Goal: Information Seeking & Learning: Learn about a topic

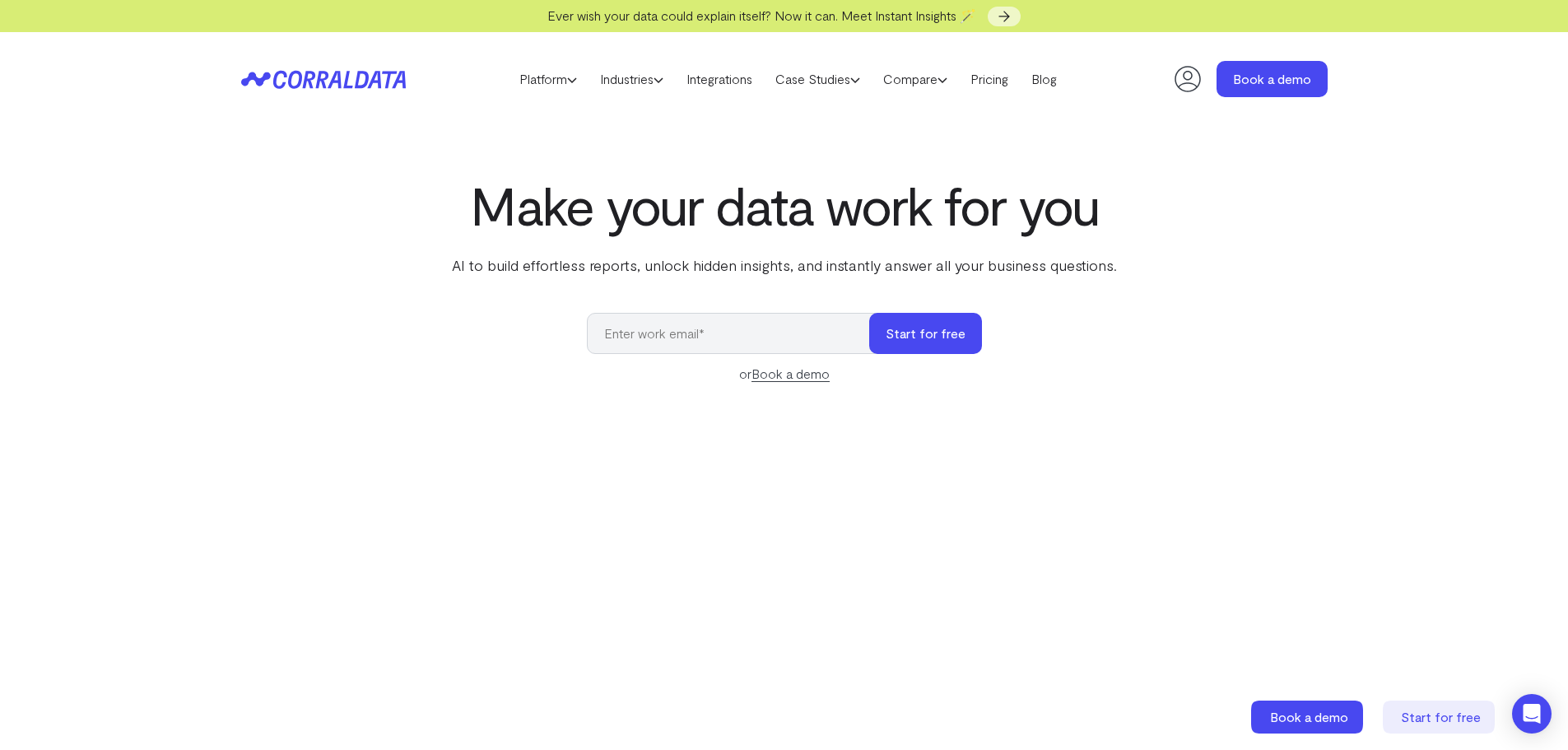
click at [616, 339] on input "email" at bounding box center [737, 333] width 299 height 41
click at [525, 331] on div "Make your data work for you AI to build effortless reports, unlock hidden insig…" at bounding box center [784, 544] width 1185 height 736
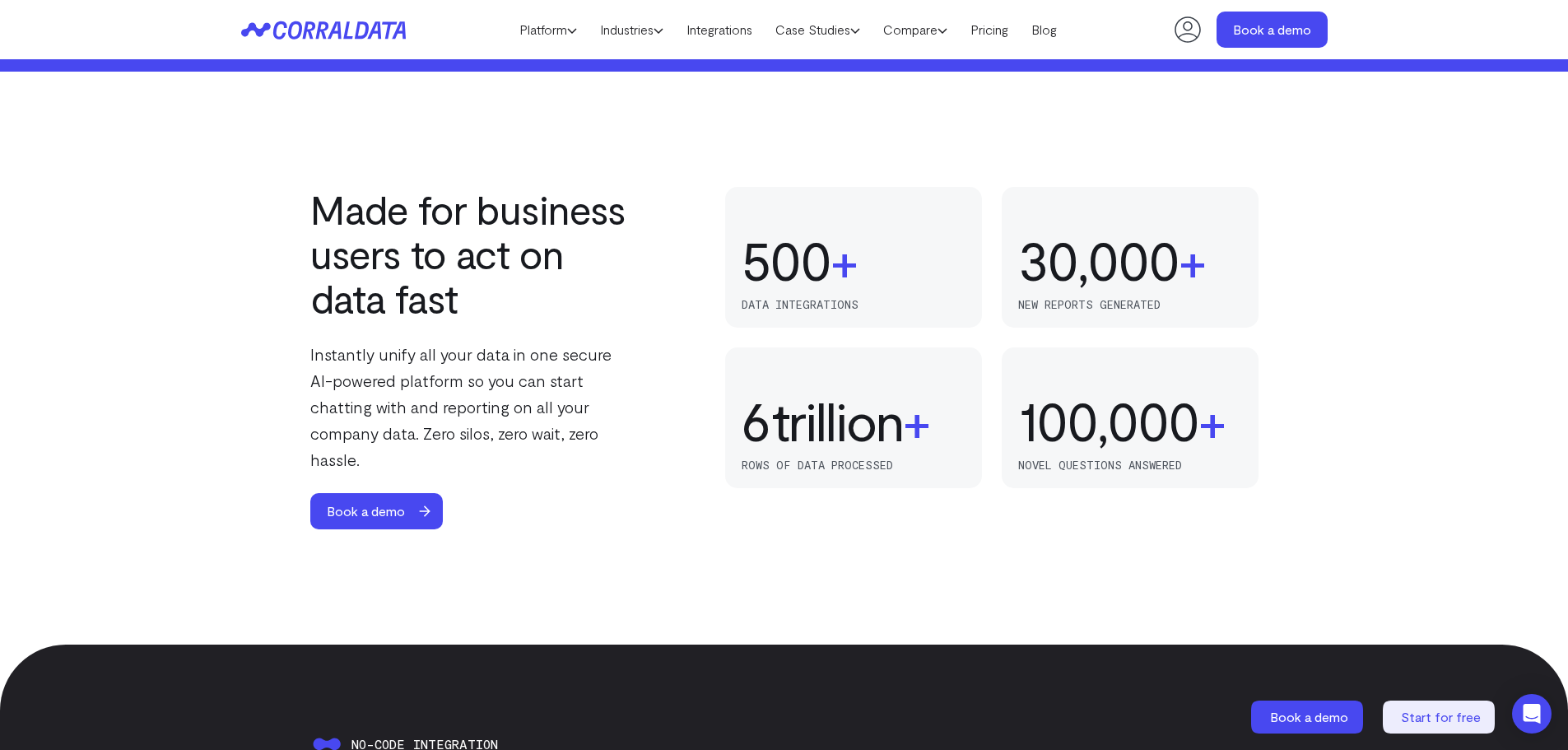
scroll to position [1365, 0]
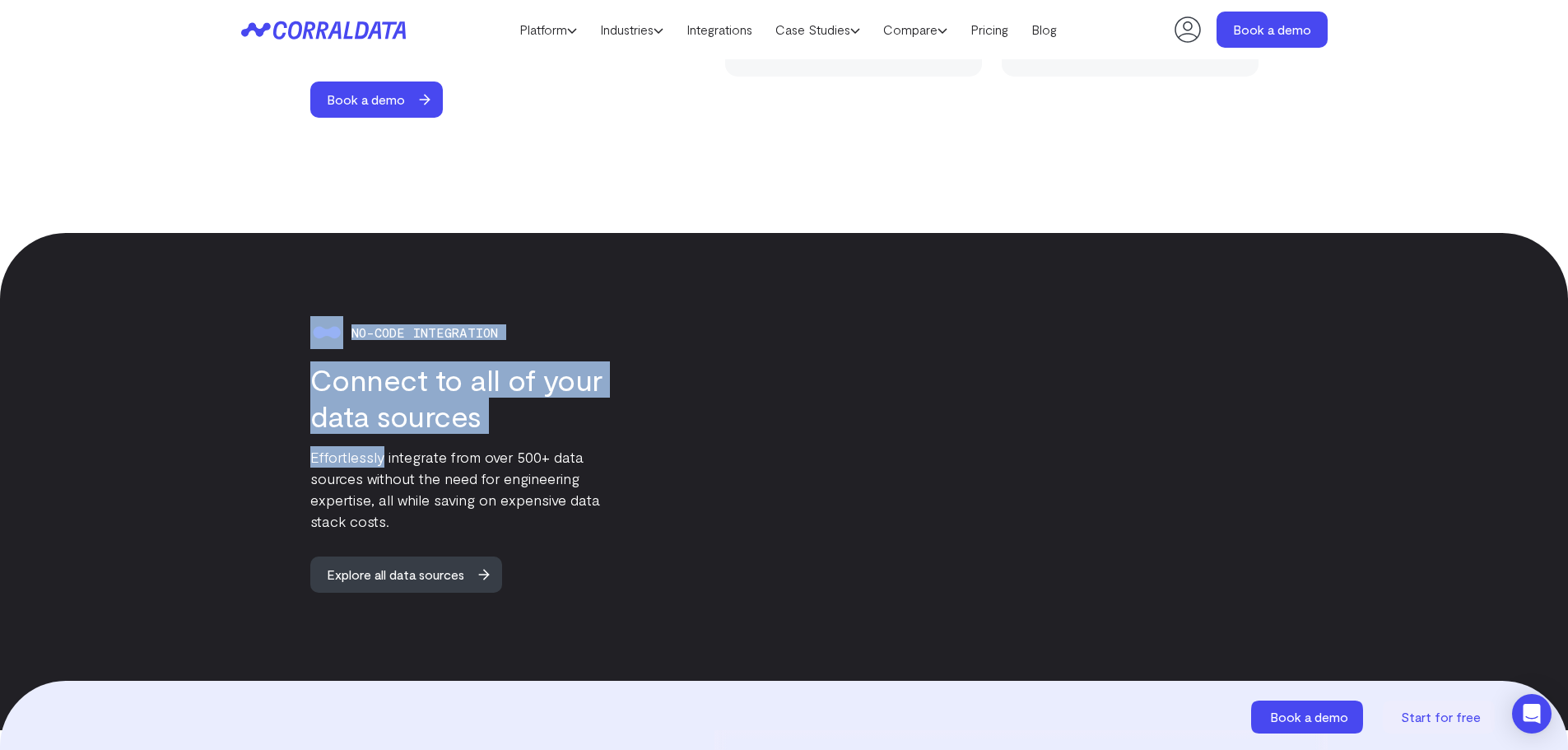
drag, startPoint x: 302, startPoint y: 318, endPoint x: 389, endPoint y: 446, distance: 154.8
click at [386, 443] on div "No-code integration Connect to all of your data sources Effortlessly integrate …" at bounding box center [439, 455] width 395 height 276
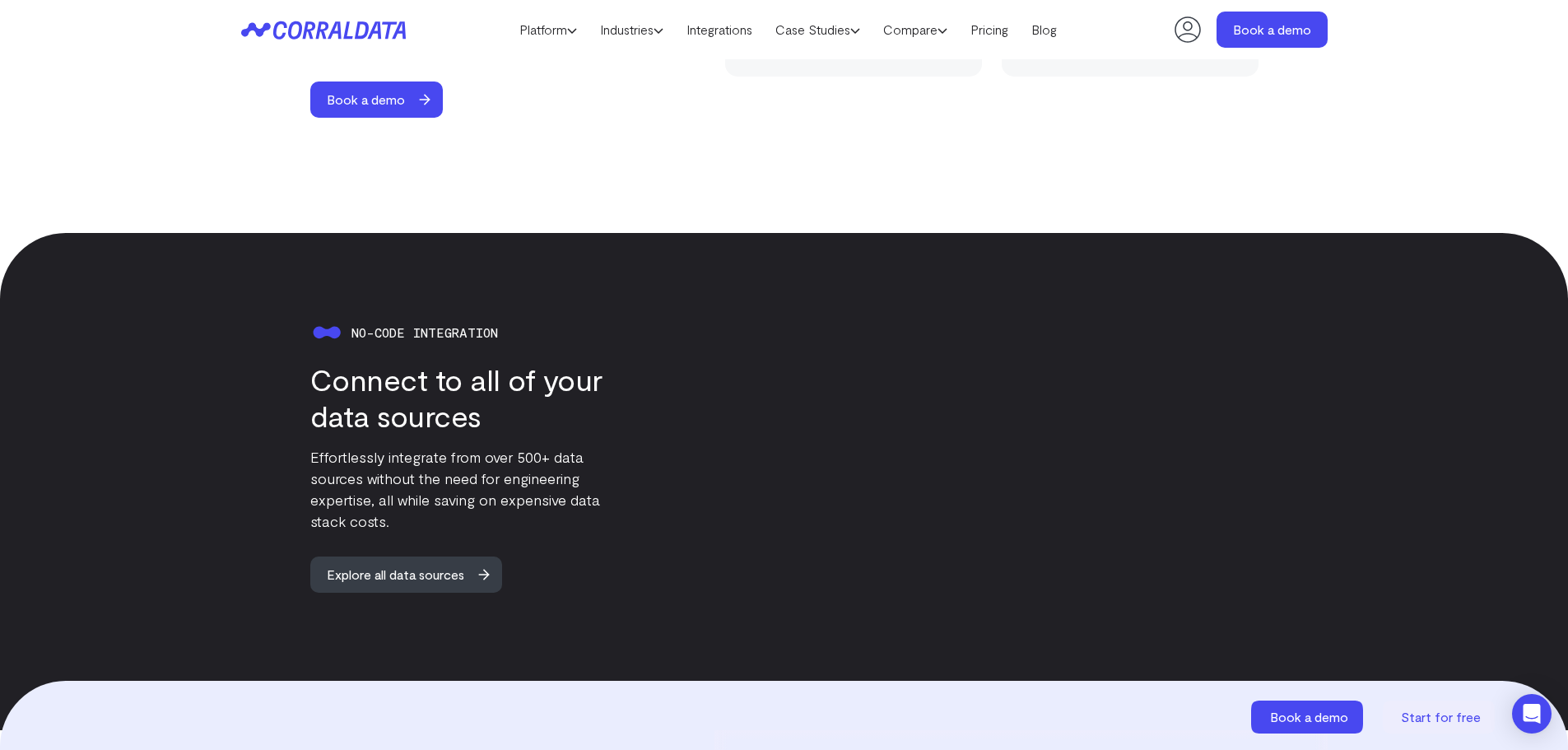
click at [395, 454] on p "Effortlessly integrate from over 500+ data sources without the need for enginee…" at bounding box center [473, 489] width 326 height 86
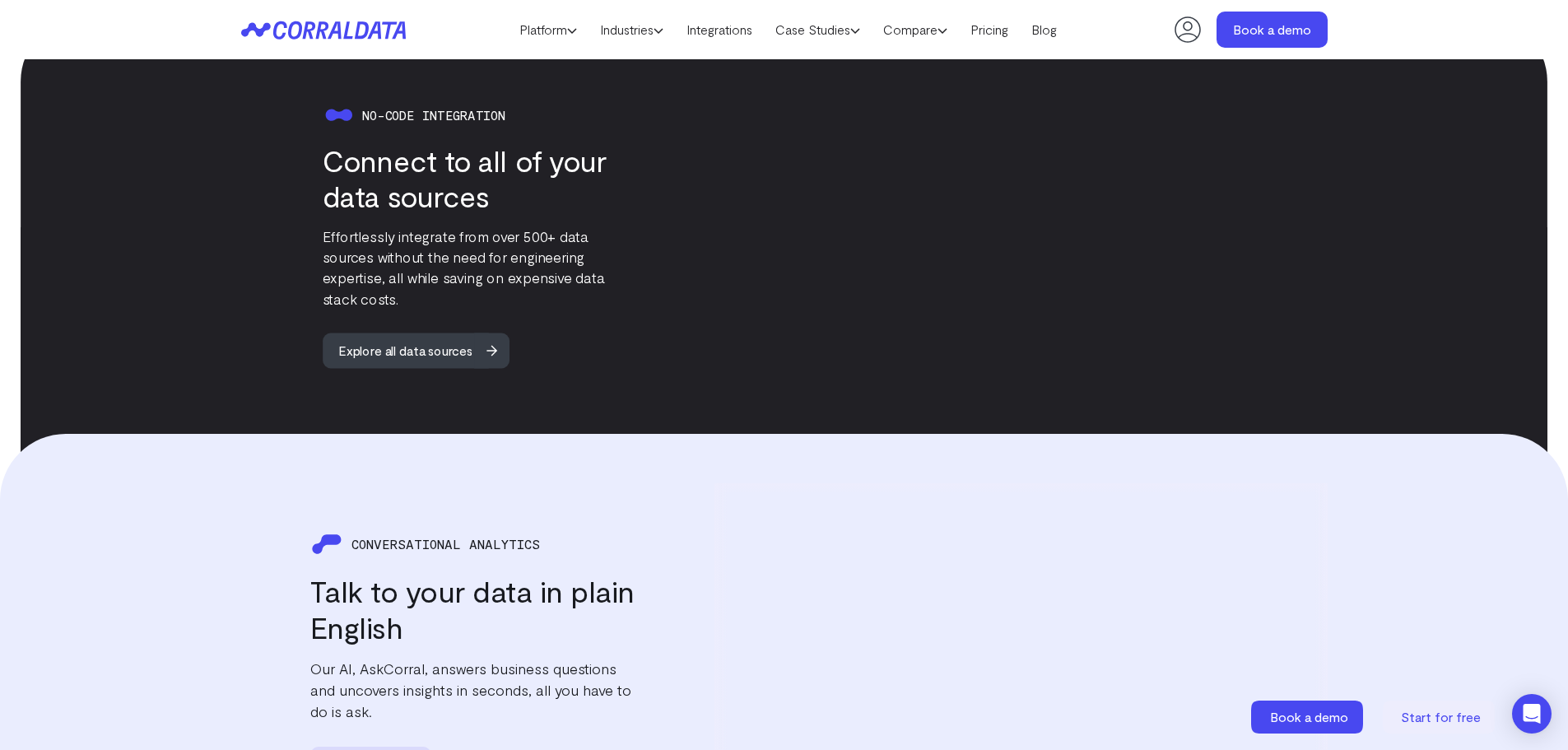
scroll to position [1859, 0]
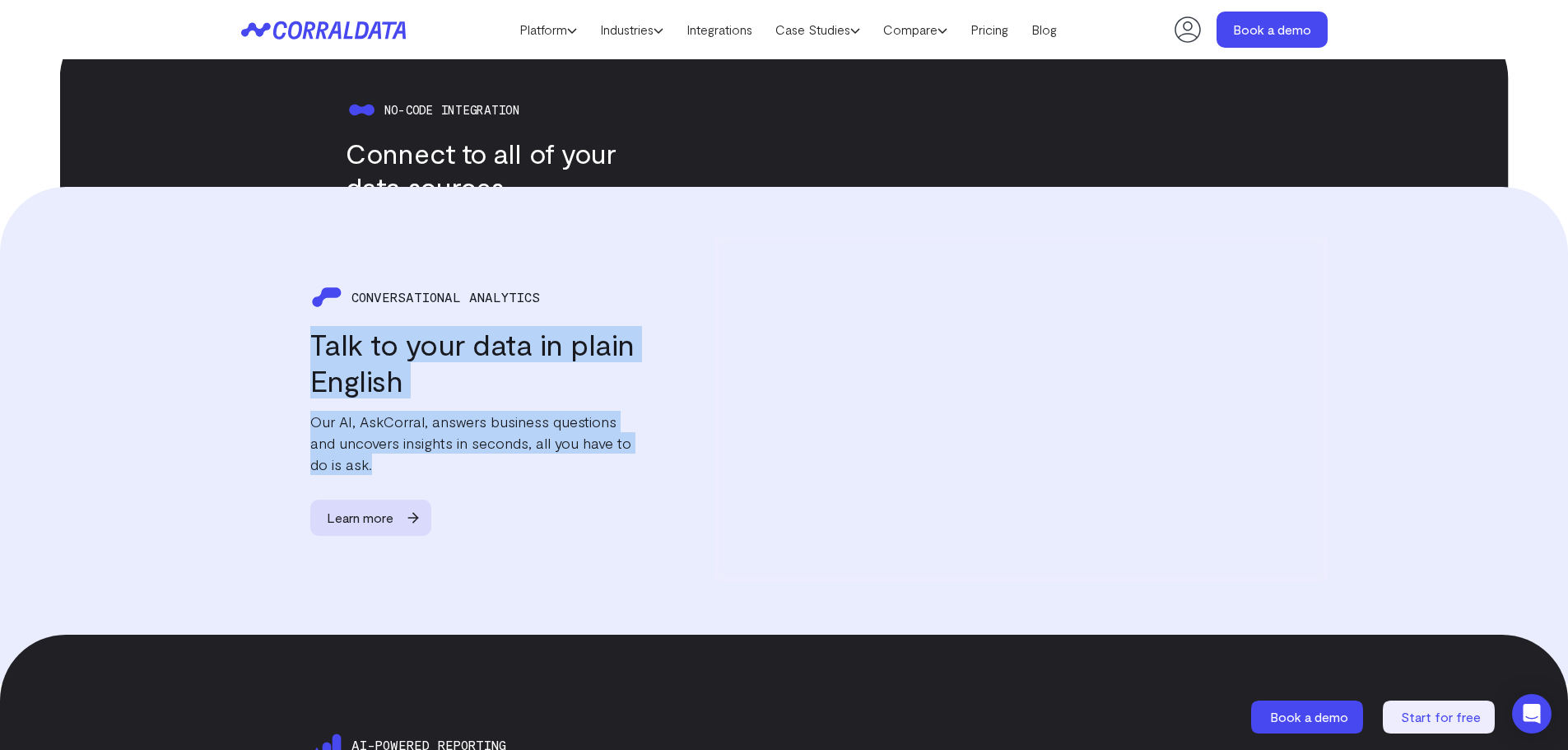
drag, startPoint x: 369, startPoint y: 360, endPoint x: 501, endPoint y: 435, distance: 151.8
click at [499, 434] on div "CONVERSATIONAL ANALYTICS Talk to your data in plain English Our AI, AskCorral, …" at bounding box center [439, 408] width 395 height 255
click at [502, 435] on p "Our AI, AskCorral, answers business questions and uncovers insights in seconds,…" at bounding box center [473, 442] width 326 height 64
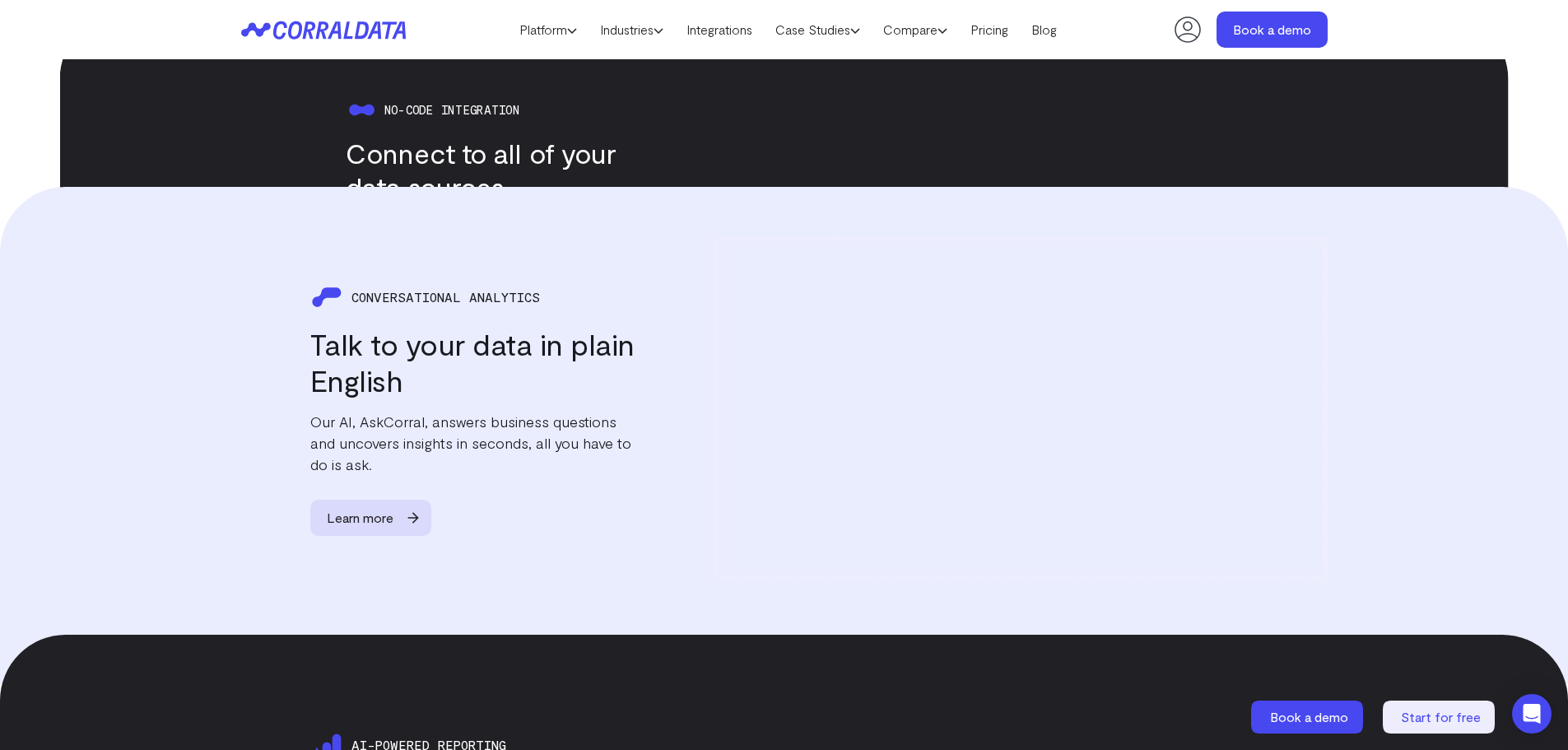
click at [502, 435] on p "Our AI, AskCorral, answers business questions and uncovers insights in seconds,…" at bounding box center [473, 442] width 326 height 64
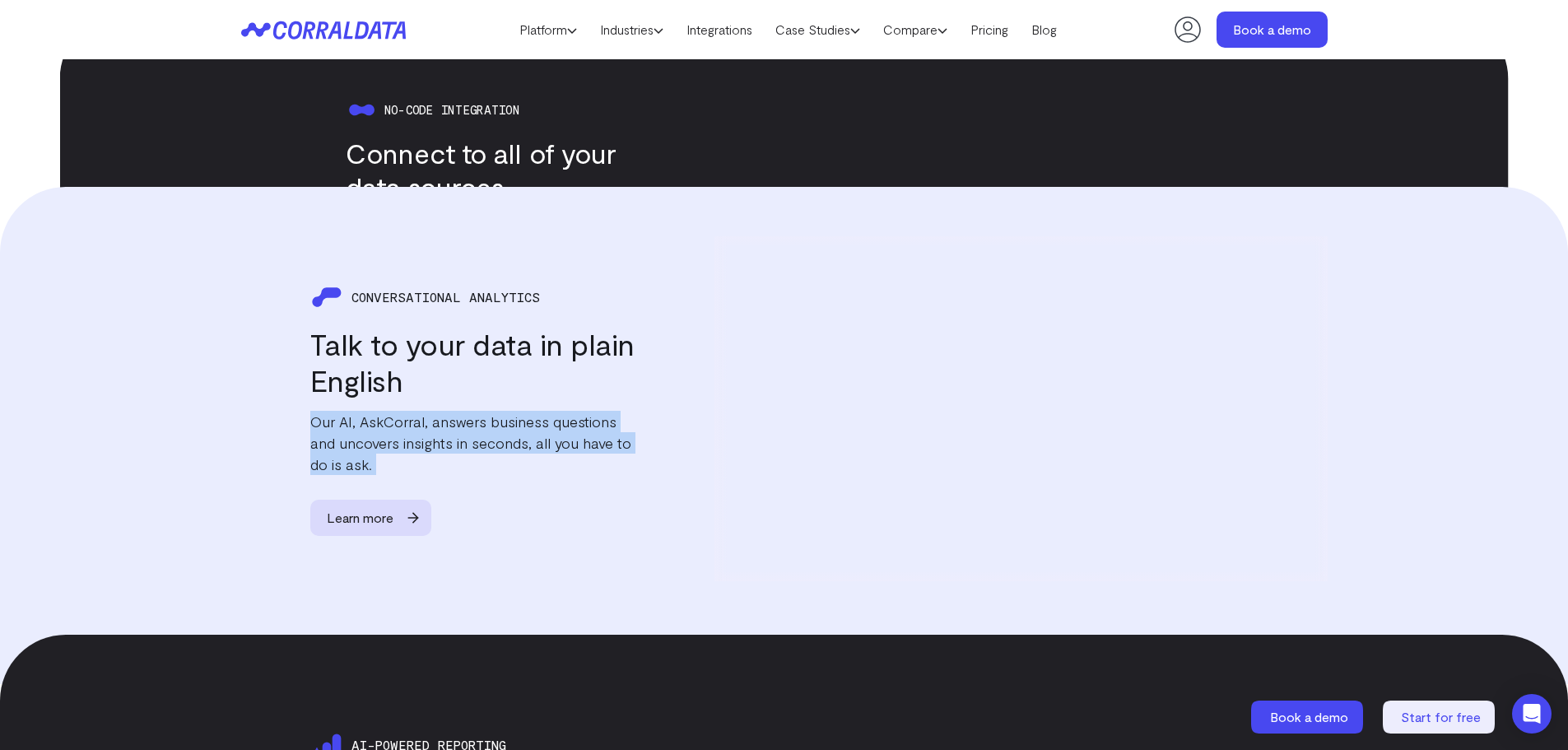
click at [502, 435] on p "Our AI, AskCorral, answers business questions and uncovers insights in seconds,…" at bounding box center [473, 442] width 326 height 64
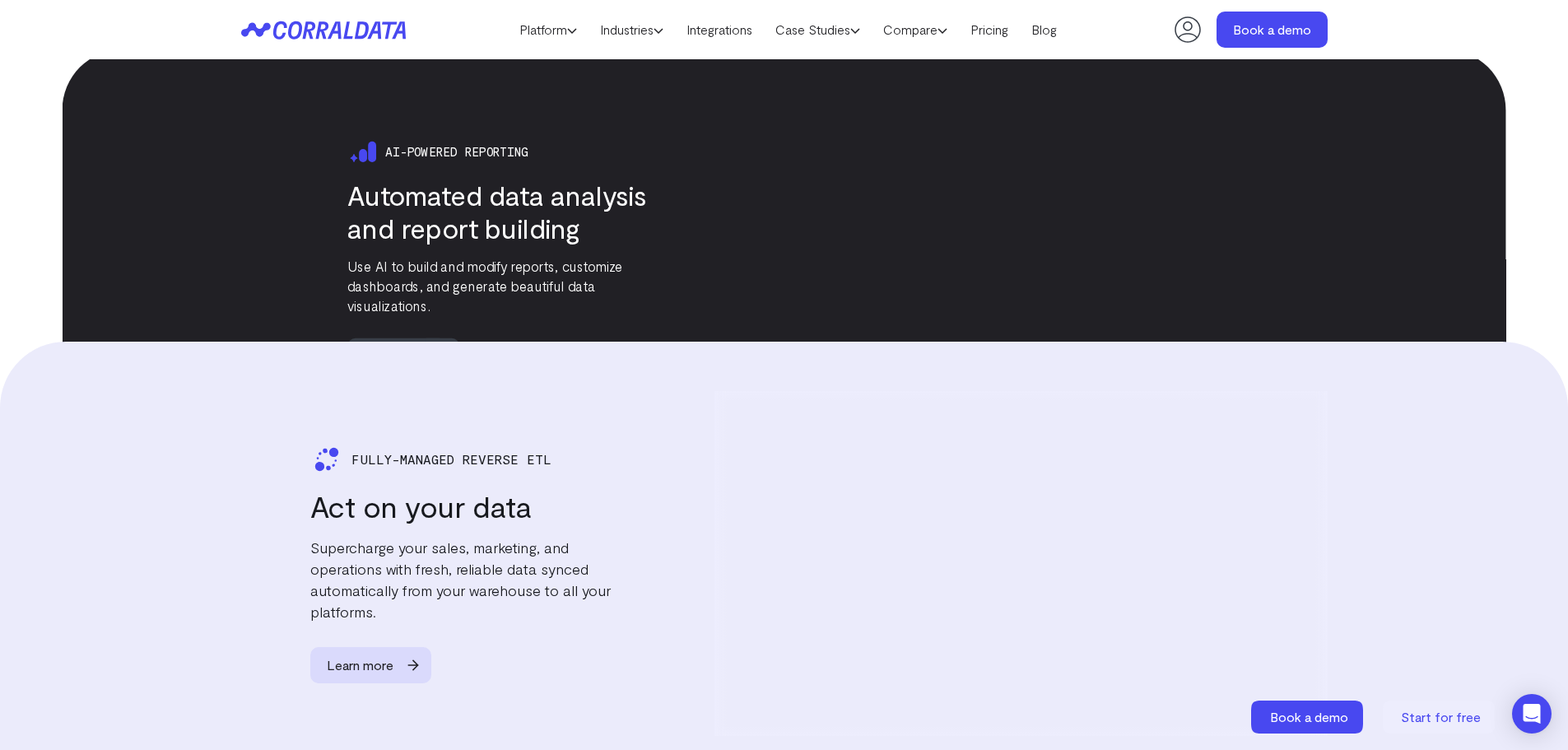
scroll to position [2683, 0]
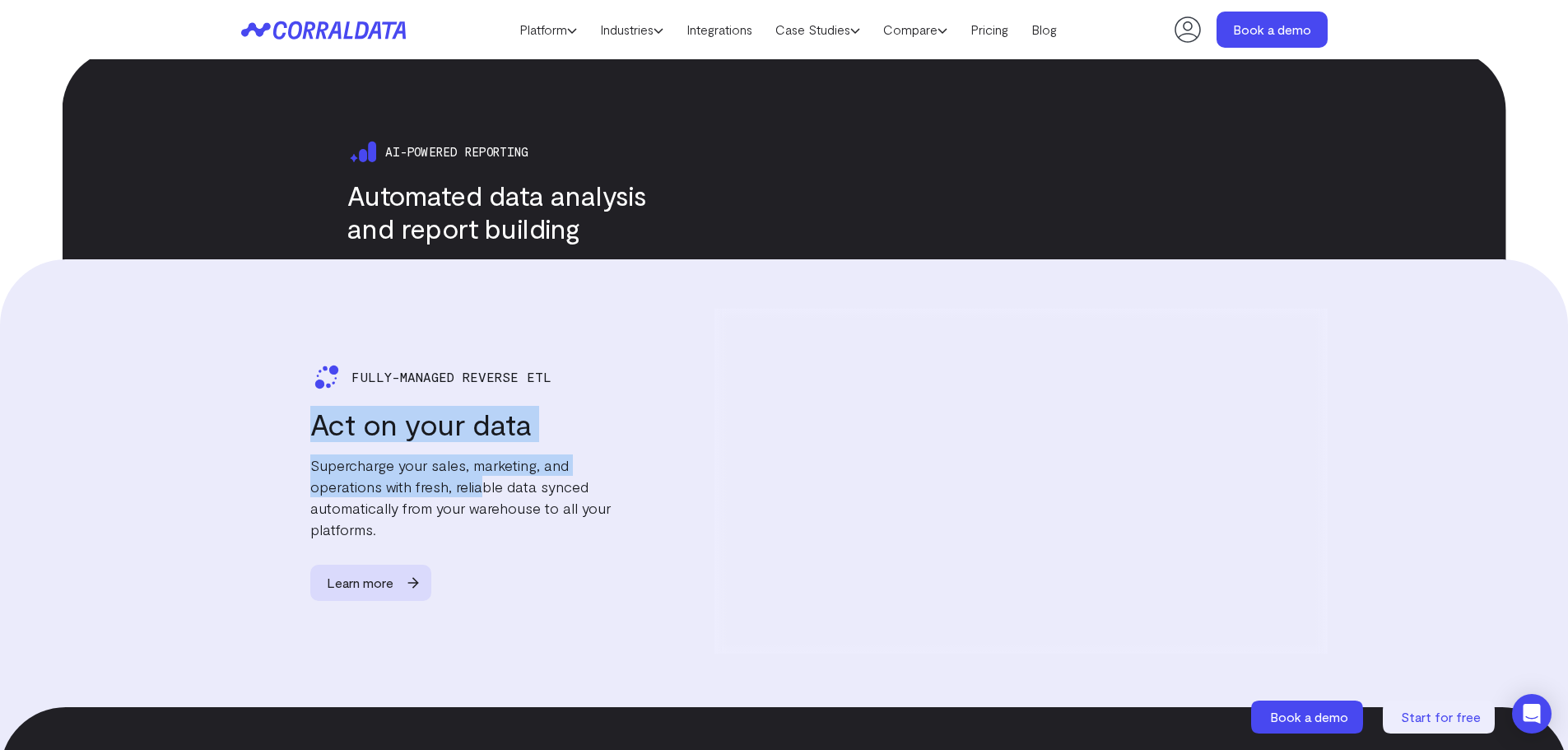
drag, startPoint x: 304, startPoint y: 395, endPoint x: 494, endPoint y: 456, distance: 199.6
click at [493, 455] on div "Fully-managed Reverse Etl Act on your data Supercharge your sales, marketing, a…" at bounding box center [439, 481] width 395 height 240
click at [494, 456] on p "Supercharge your sales, marketing, and operations with fresh, reliable data syn…" at bounding box center [473, 497] width 326 height 86
drag, startPoint x: 474, startPoint y: 518, endPoint x: 297, endPoint y: 404, distance: 210.5
click at [298, 404] on div "Fully-managed Reverse Etl Act on your data Supercharge your sales, marketing, a…" at bounding box center [439, 481] width 395 height 240
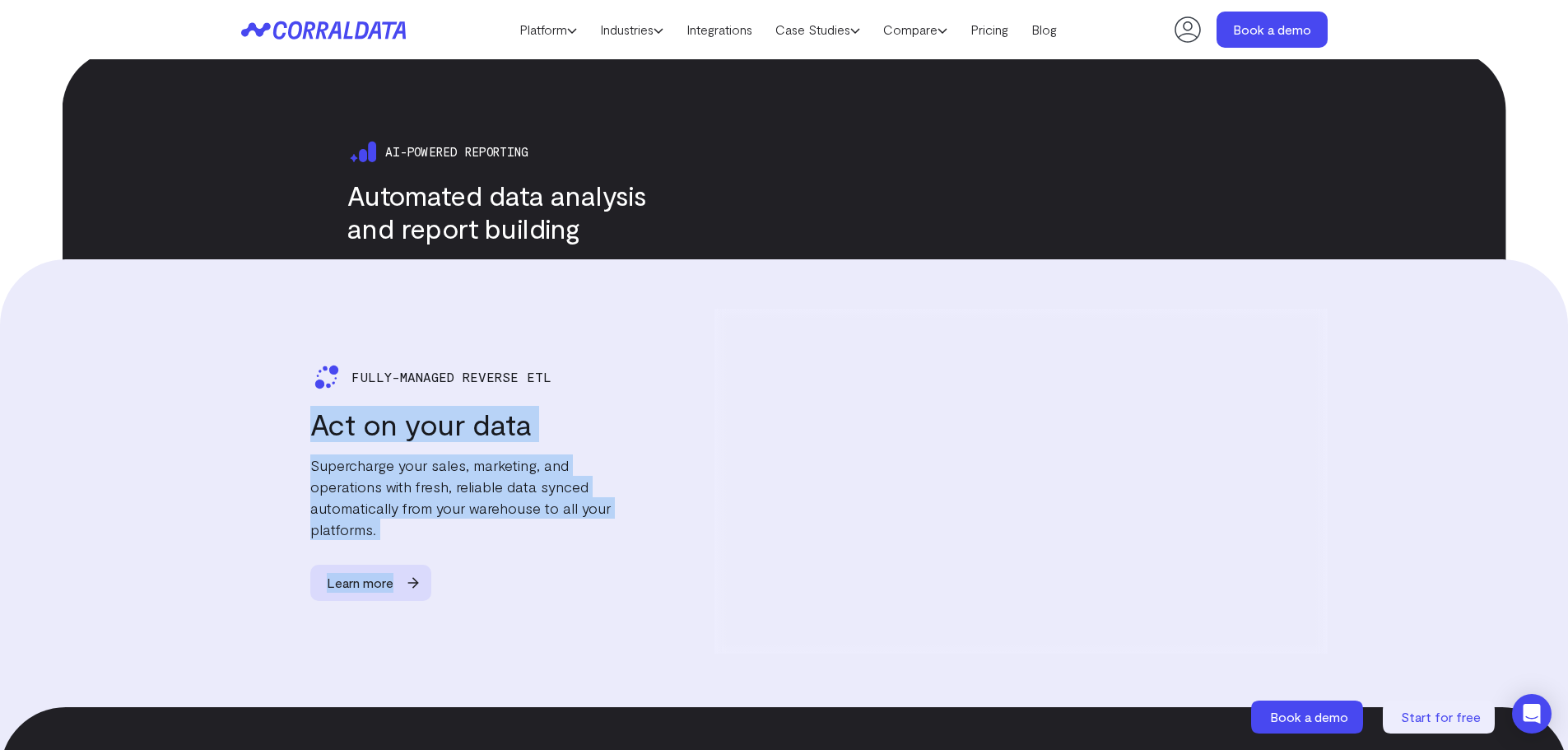
click at [297, 404] on div "Fully-managed Reverse Etl Act on your data Supercharge your sales, marketing, a…" at bounding box center [439, 481] width 395 height 240
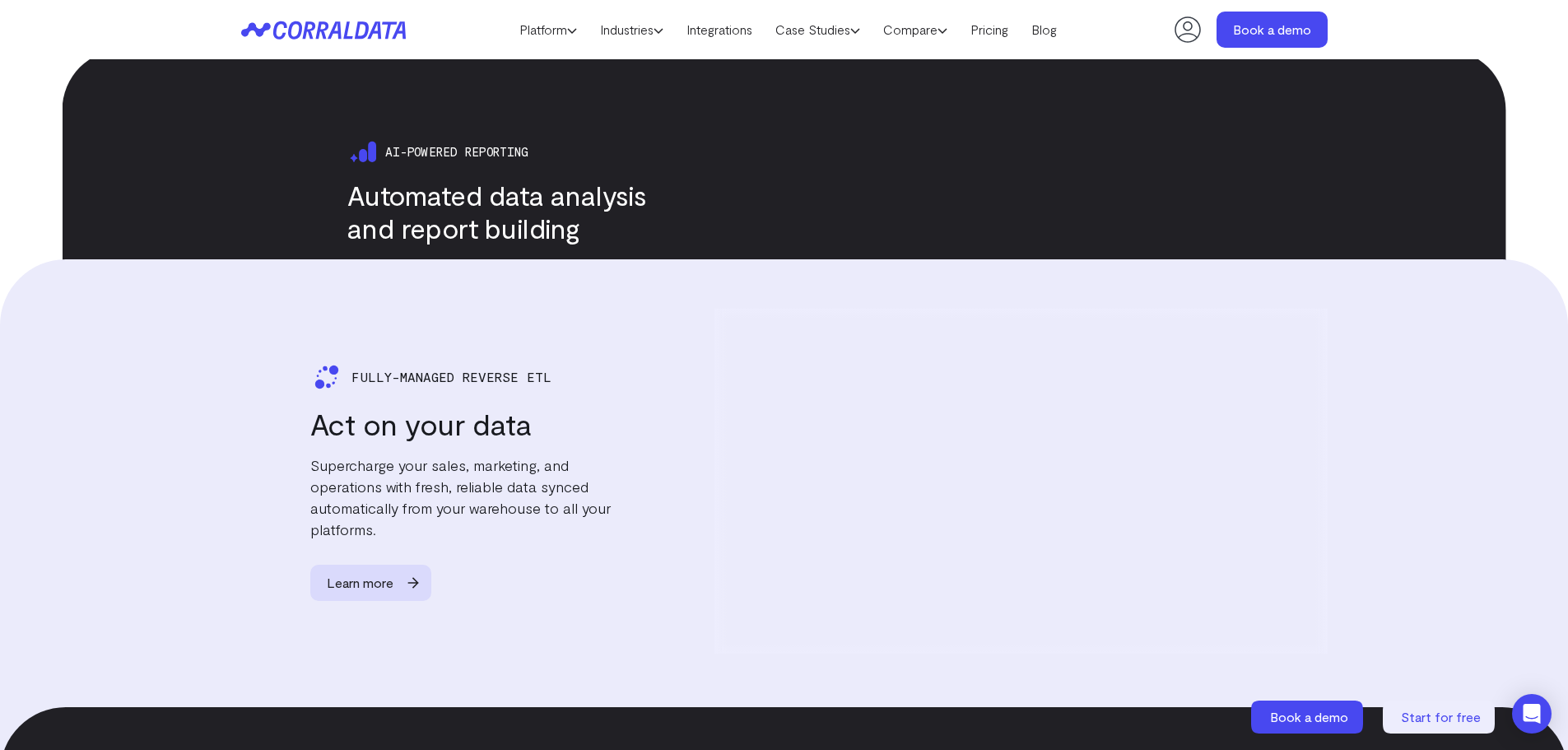
click at [297, 404] on div "Fully-managed Reverse Etl Act on your data Supercharge your sales, marketing, a…" at bounding box center [439, 481] width 395 height 240
click at [334, 455] on p "Supercharge your sales, marketing, and operations with fresh, reliable data syn…" at bounding box center [473, 497] width 326 height 86
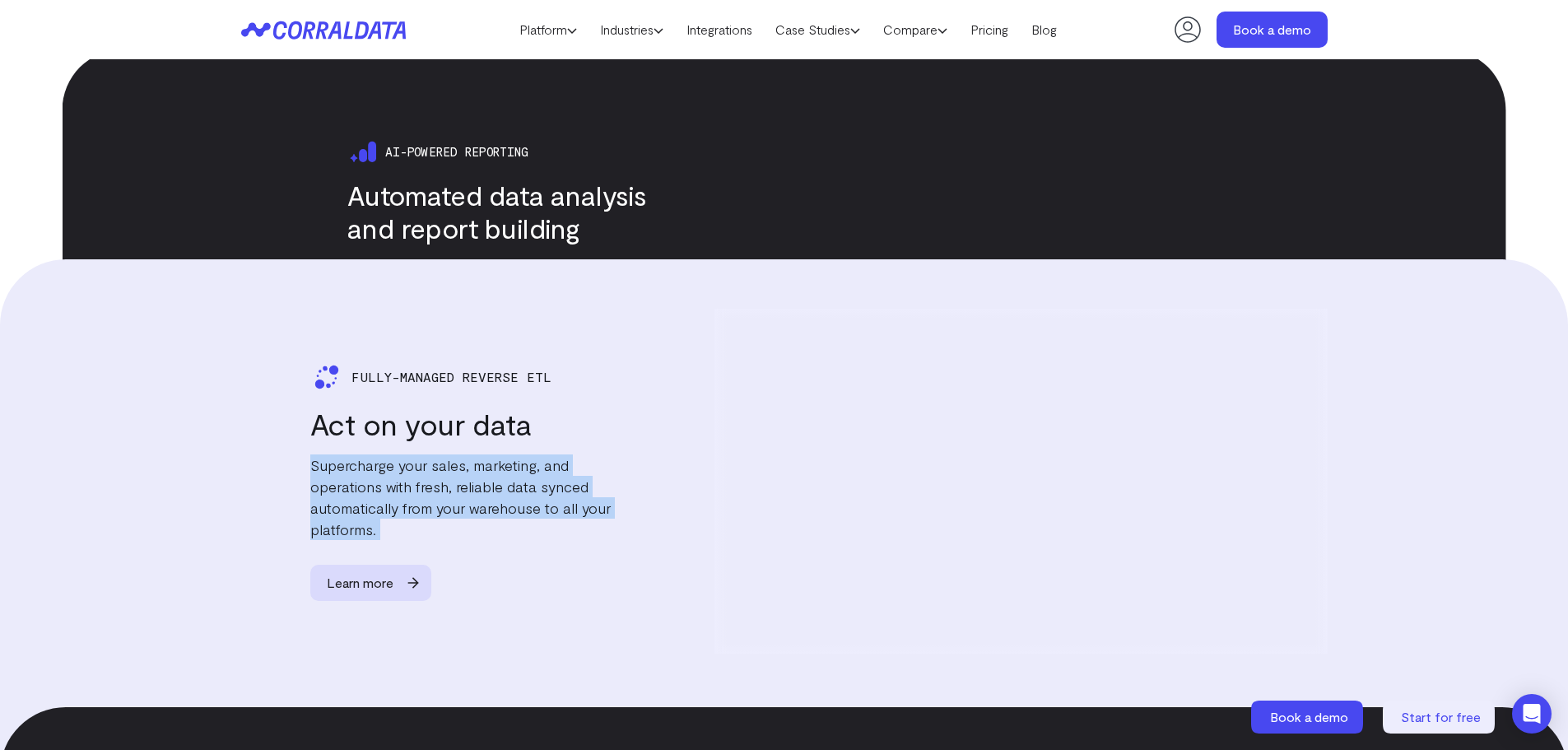
click at [334, 455] on p "Supercharge your sales, marketing, and operations with fresh, reliable data syn…" at bounding box center [473, 497] width 326 height 86
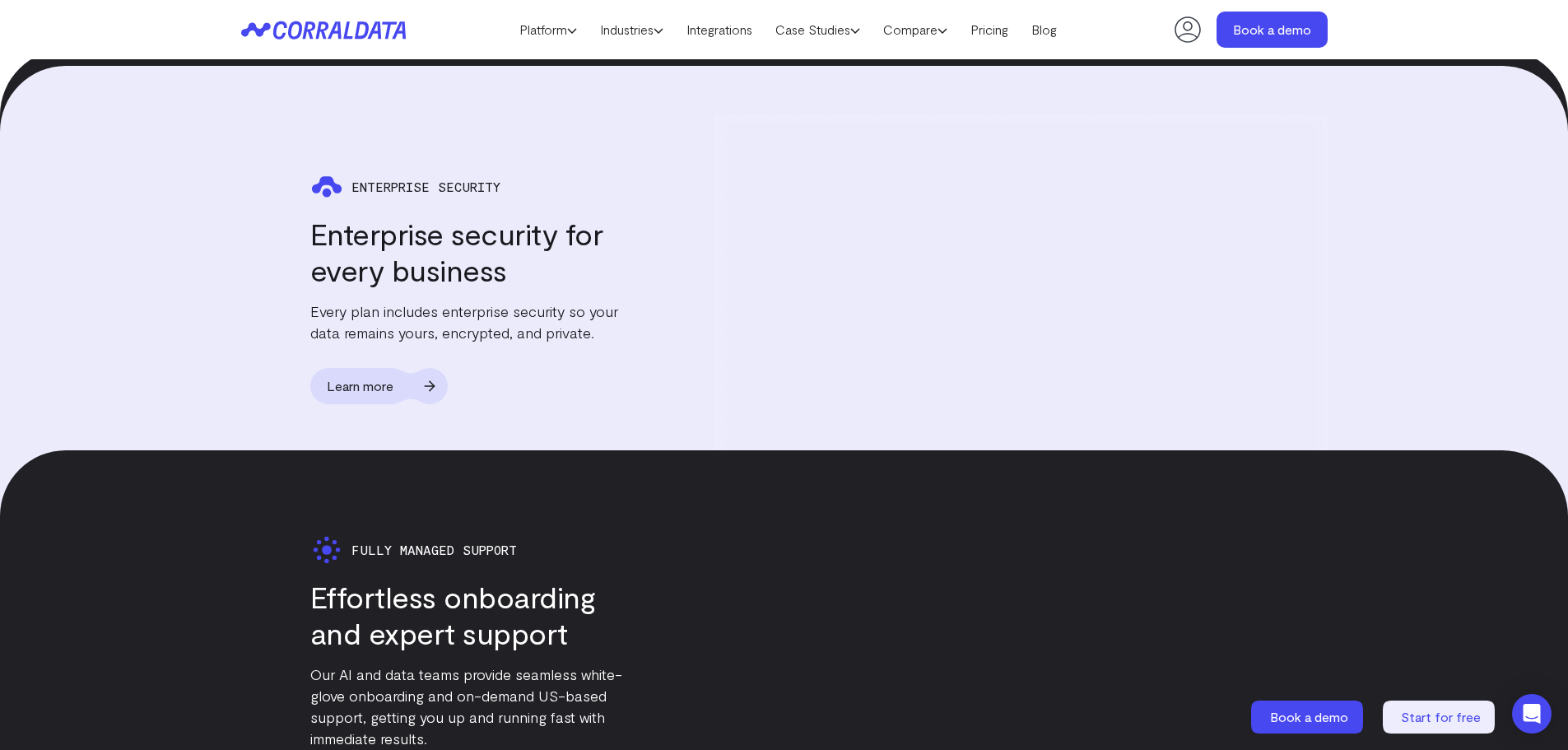
scroll to position [3753, 0]
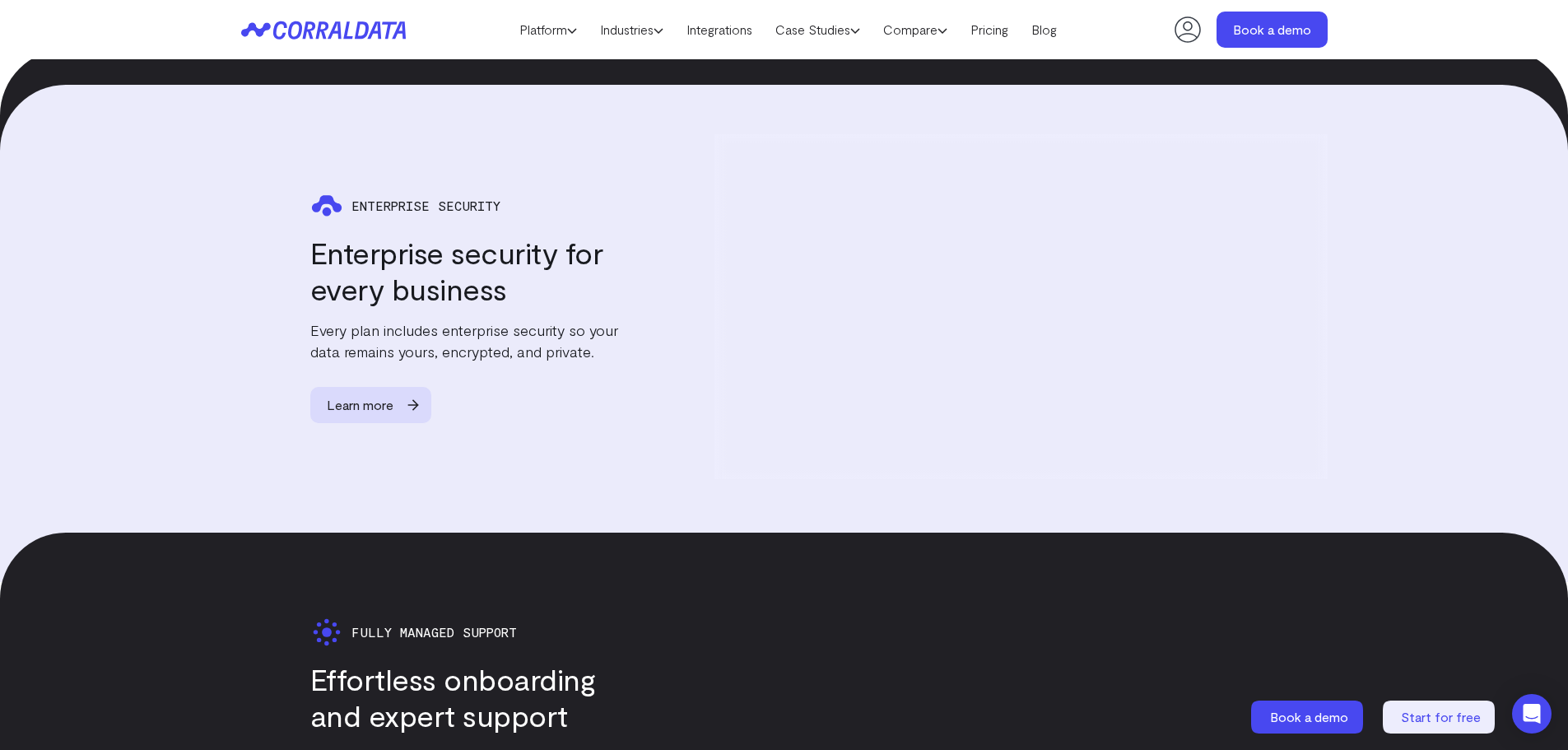
click at [921, 334] on div at bounding box center [1022, 307] width 614 height 345
click at [1199, 356] on div at bounding box center [1022, 307] width 614 height 345
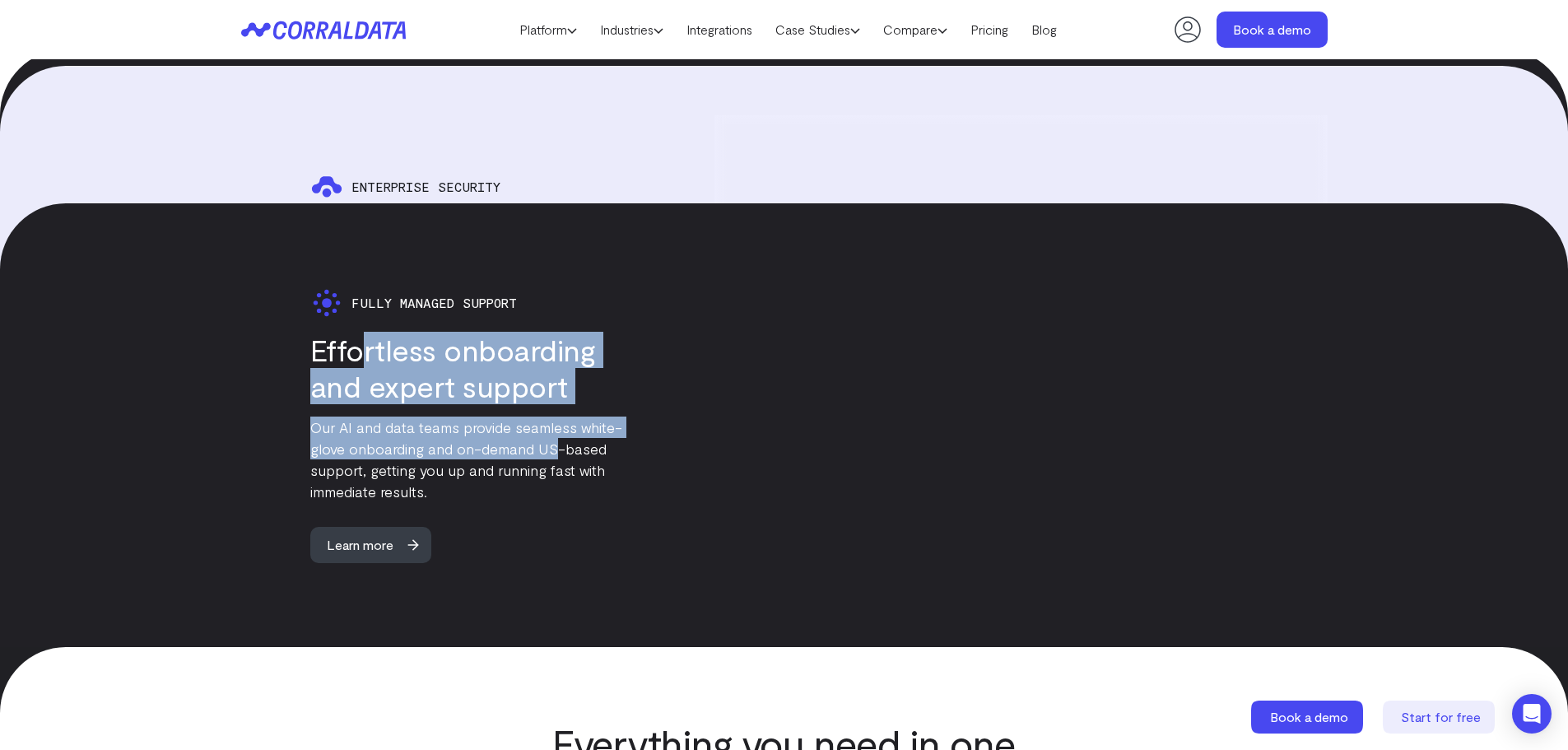
drag, startPoint x: 364, startPoint y: 304, endPoint x: 572, endPoint y: 421, distance: 238.6
click at [572, 421] on div "Fully Managed Support Effortless onboarding and expert support Our AI and data …" at bounding box center [439, 425] width 395 height 276
click at [572, 421] on p "Our AI and data teams provide seamless white-glove onboarding and on-demand US-…" at bounding box center [473, 460] width 326 height 86
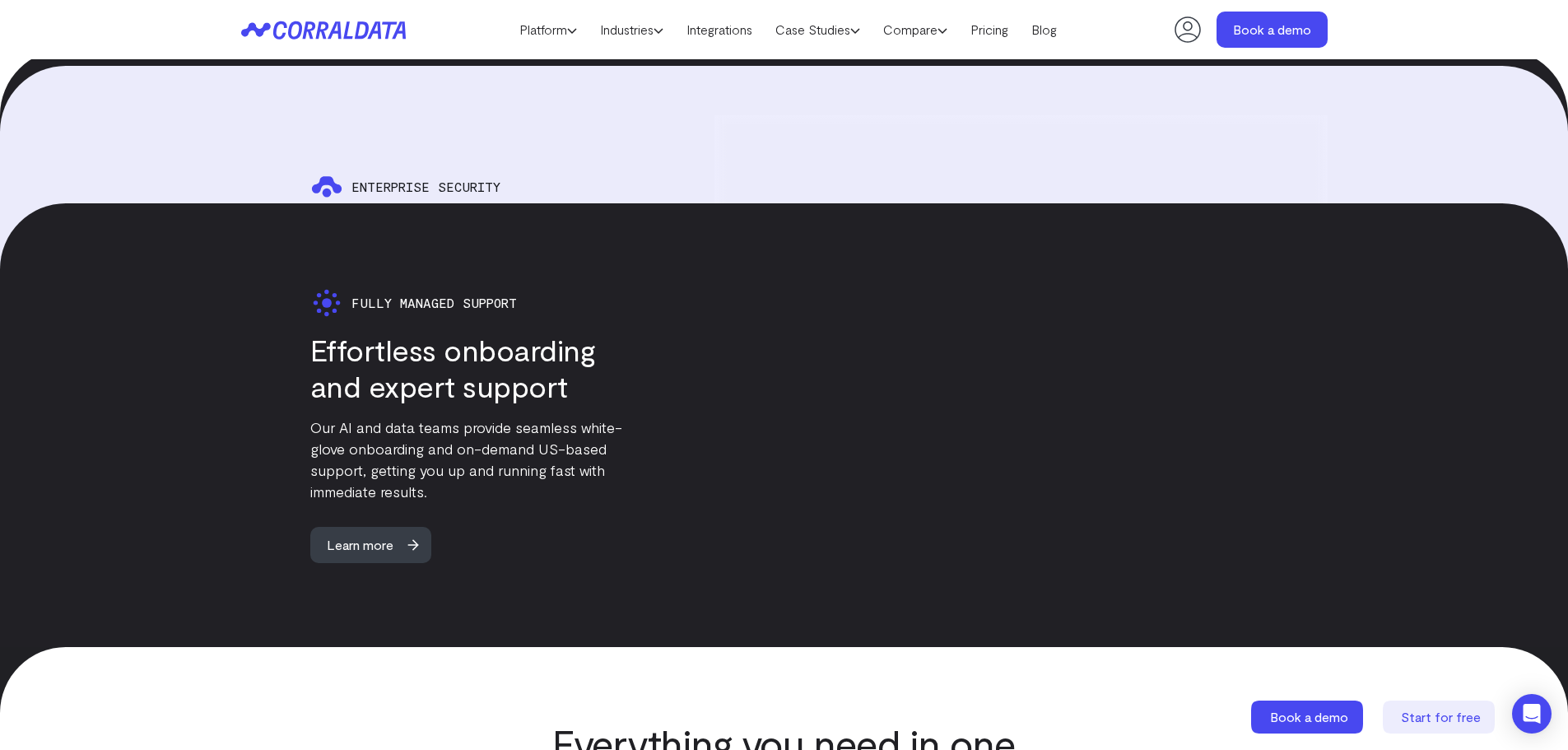
click at [572, 421] on p "Our AI and data teams provide seamless white-glove onboarding and on-demand US-…" at bounding box center [473, 460] width 326 height 86
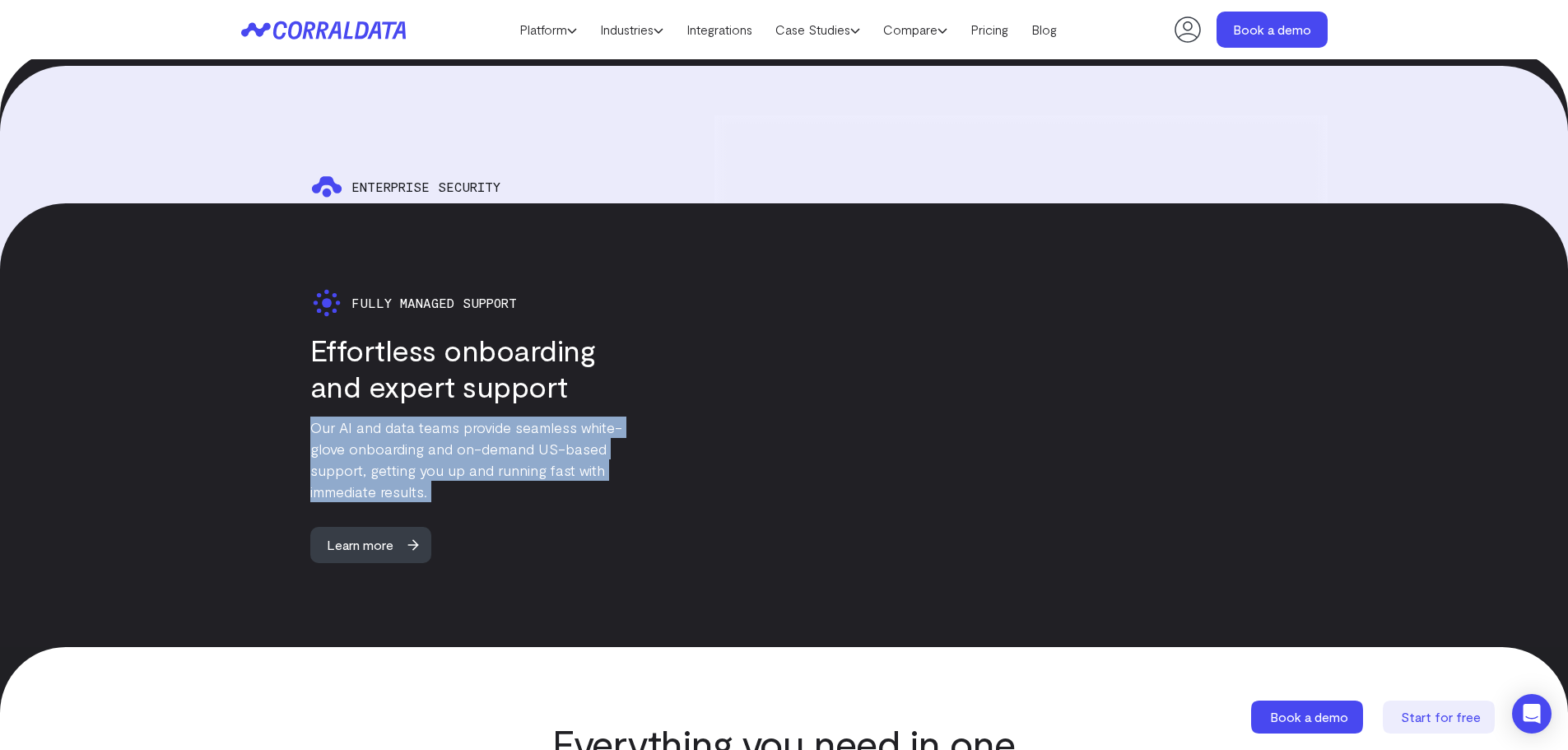
click at [572, 421] on p "Our AI and data teams provide seamless white-glove onboarding and on-demand US-…" at bounding box center [473, 460] width 326 height 86
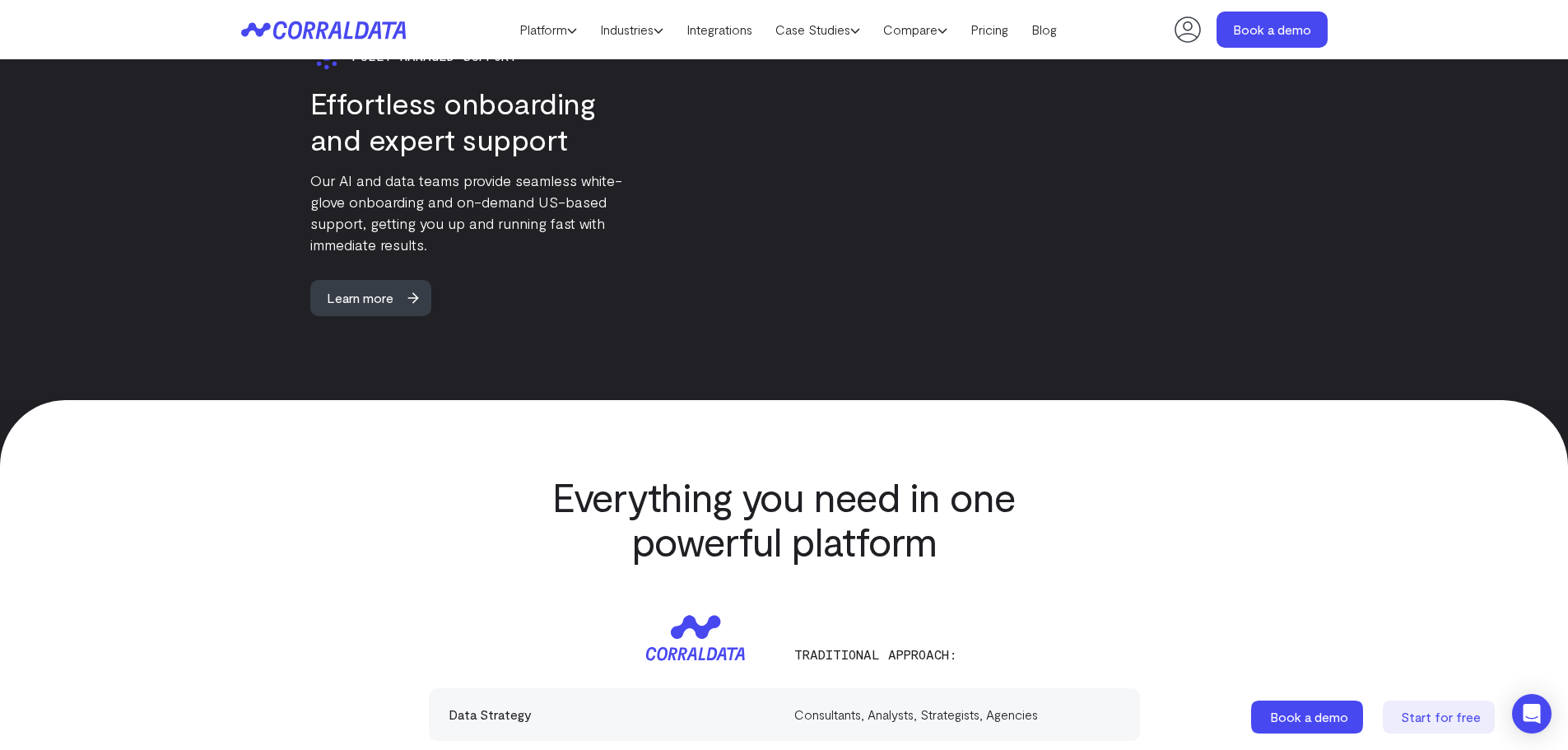
scroll to position [4576, 0]
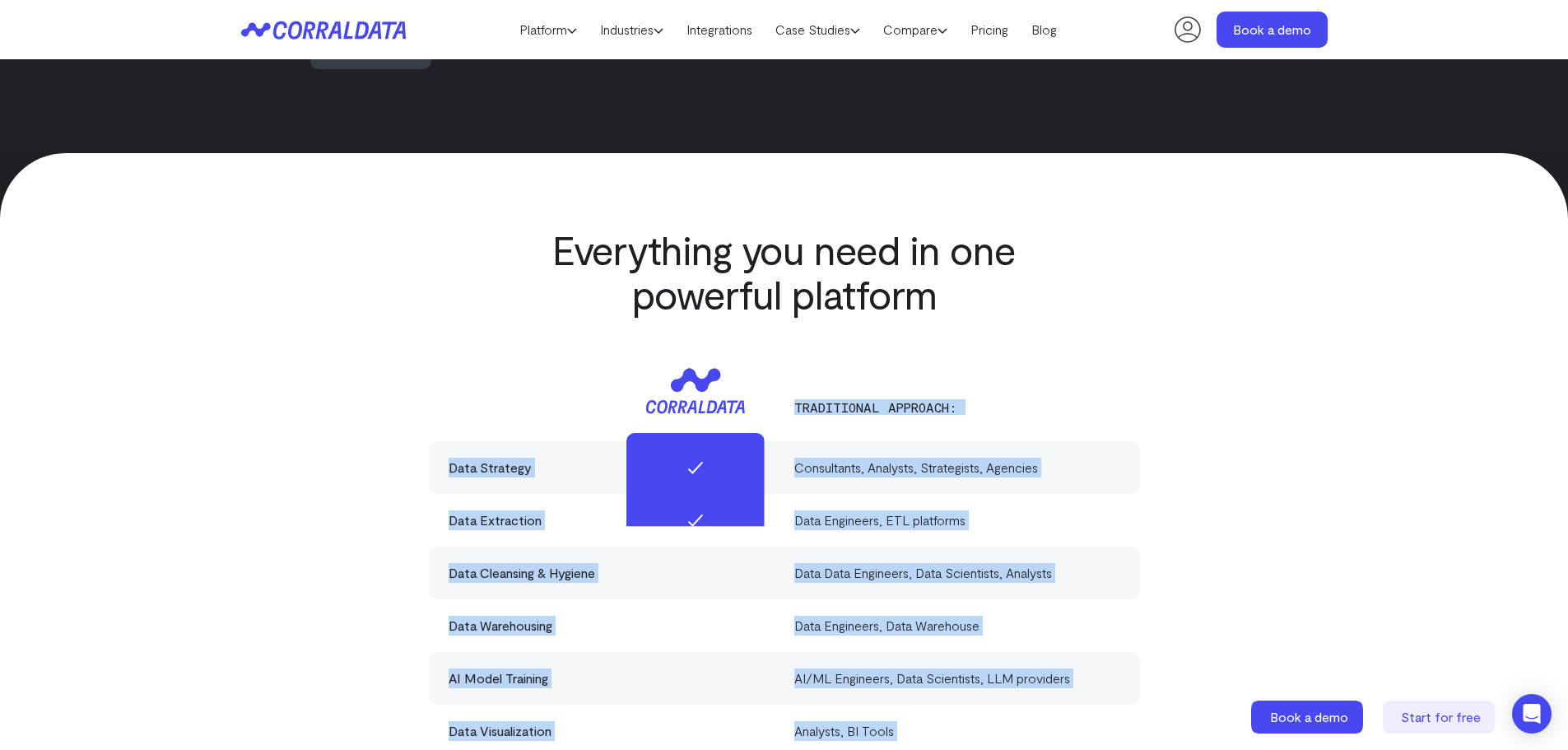
drag, startPoint x: 652, startPoint y: 359, endPoint x: 760, endPoint y: 518, distance: 192.2
click at [760, 518] on div "Traditional approach: Data Strategy Consultants, Analysts, Strategists, Agencie…" at bounding box center [785, 636] width 711 height 559
click at [760, 518] on div at bounding box center [696, 677] width 138 height 490
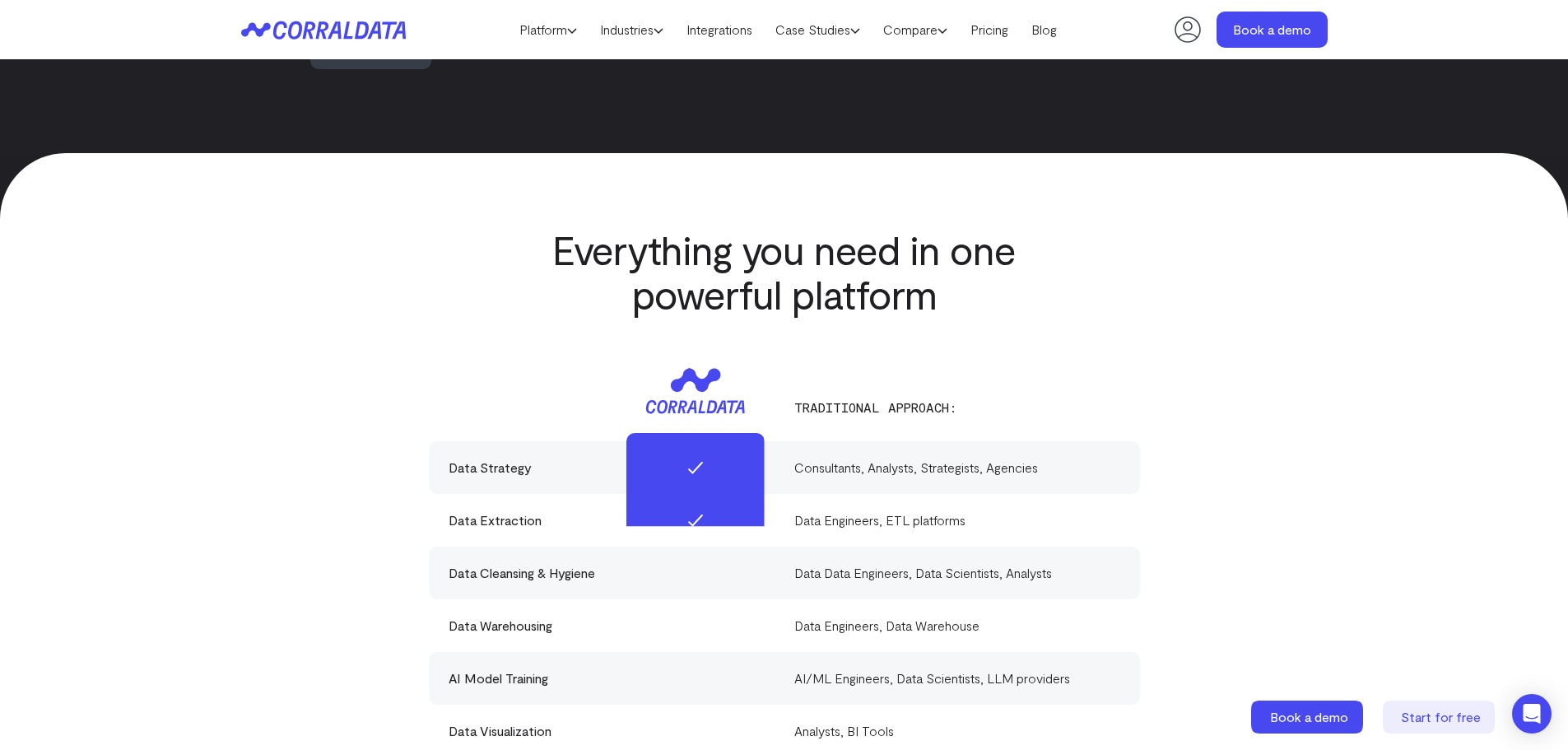
click at [744, 433] on div at bounding box center [696, 677] width 138 height 490
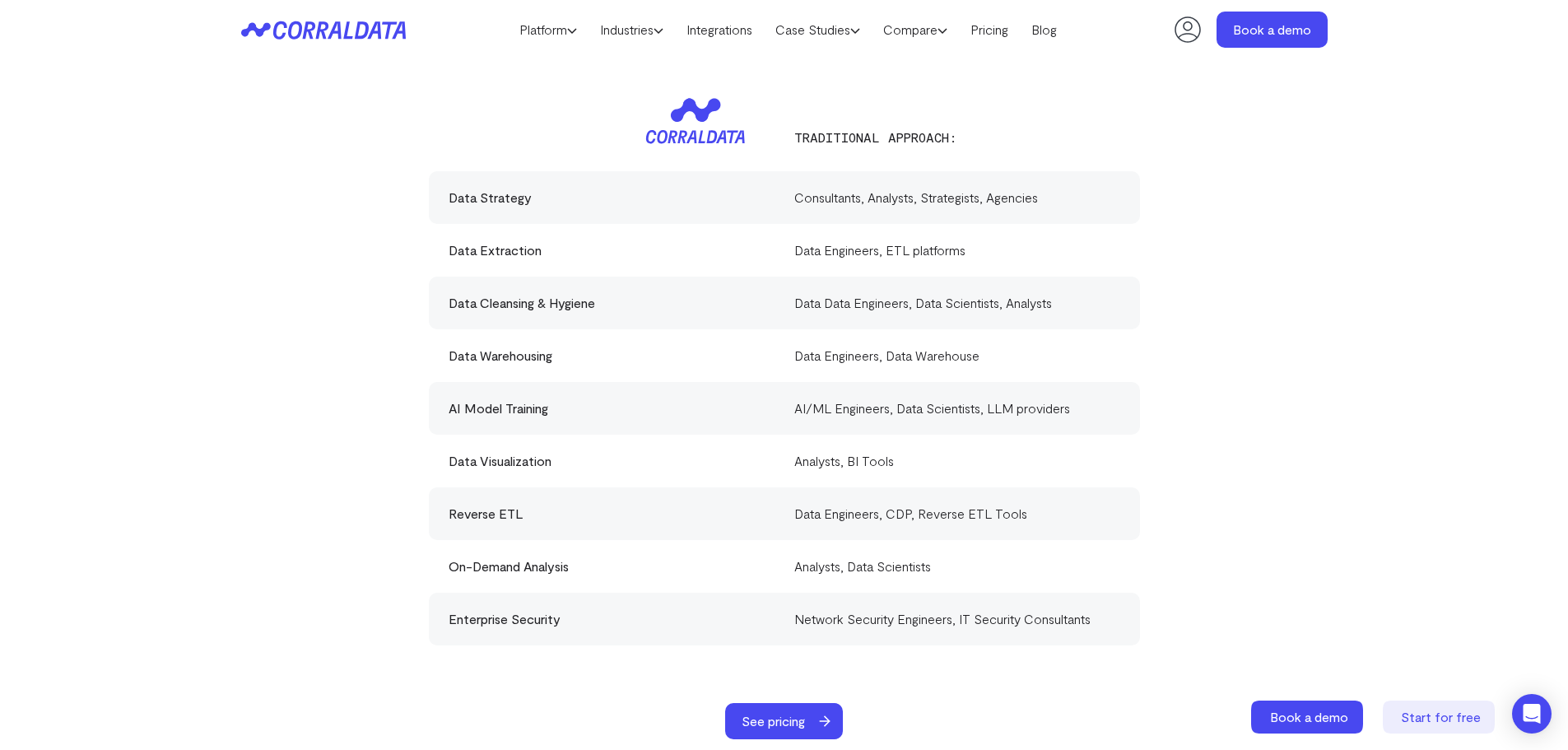
scroll to position [0, 0]
